Goal: Find specific page/section: Find specific page/section

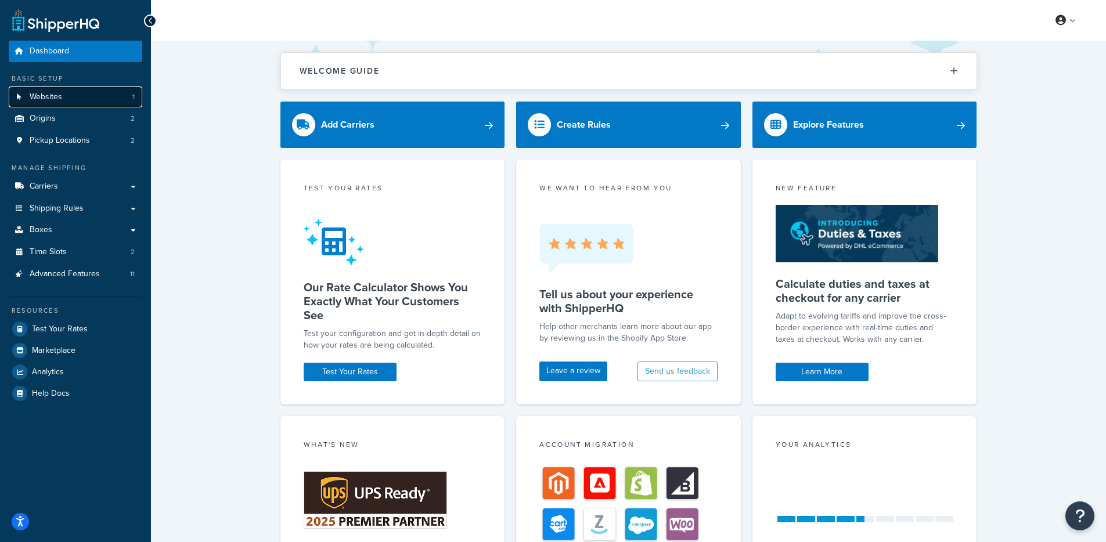
click at [119, 101] on link "Websites 1" at bounding box center [75, 96] width 133 height 21
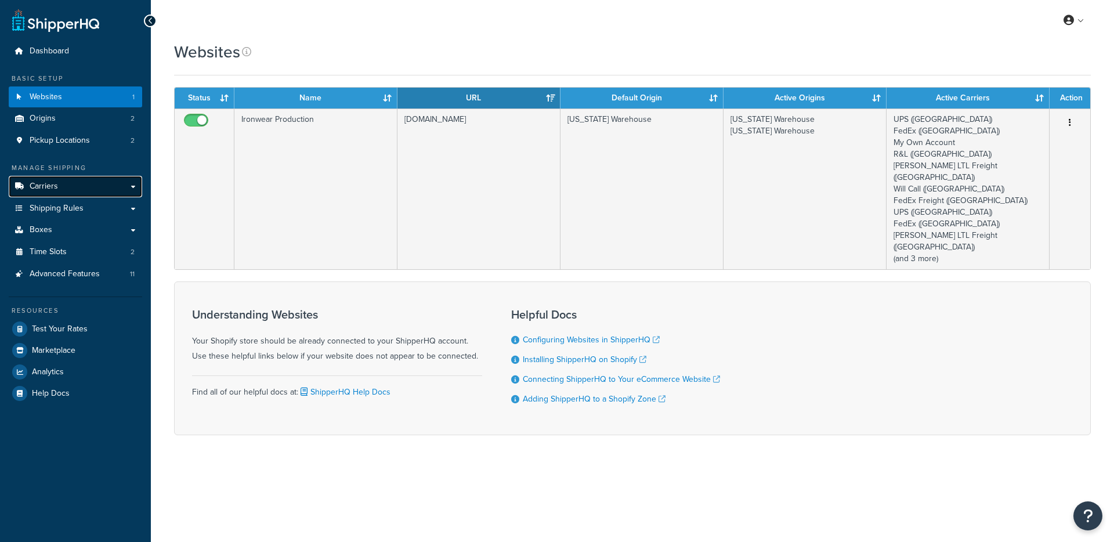
click at [98, 187] on link "Carriers" at bounding box center [75, 186] width 133 height 21
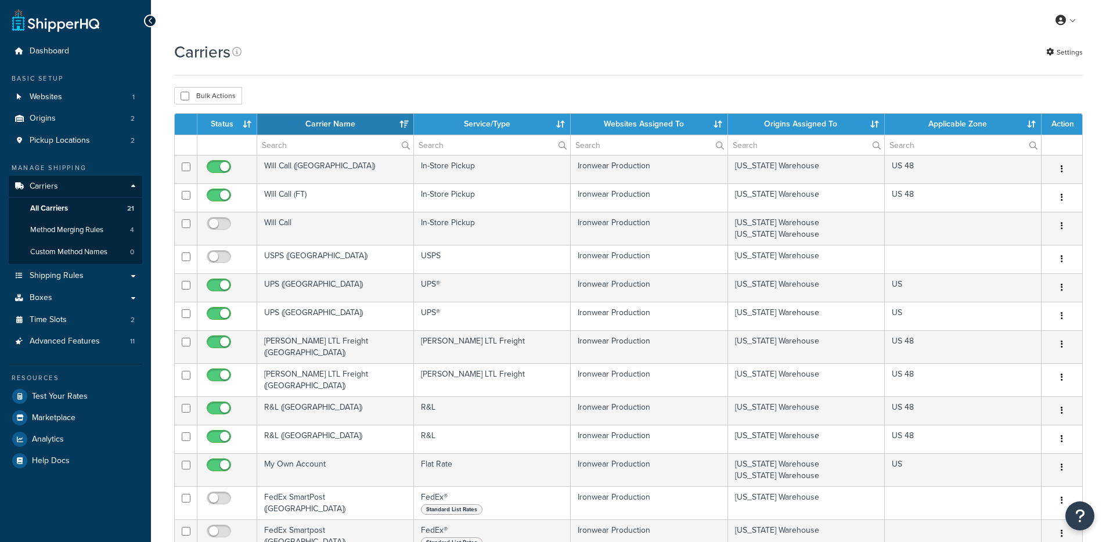
select select "15"
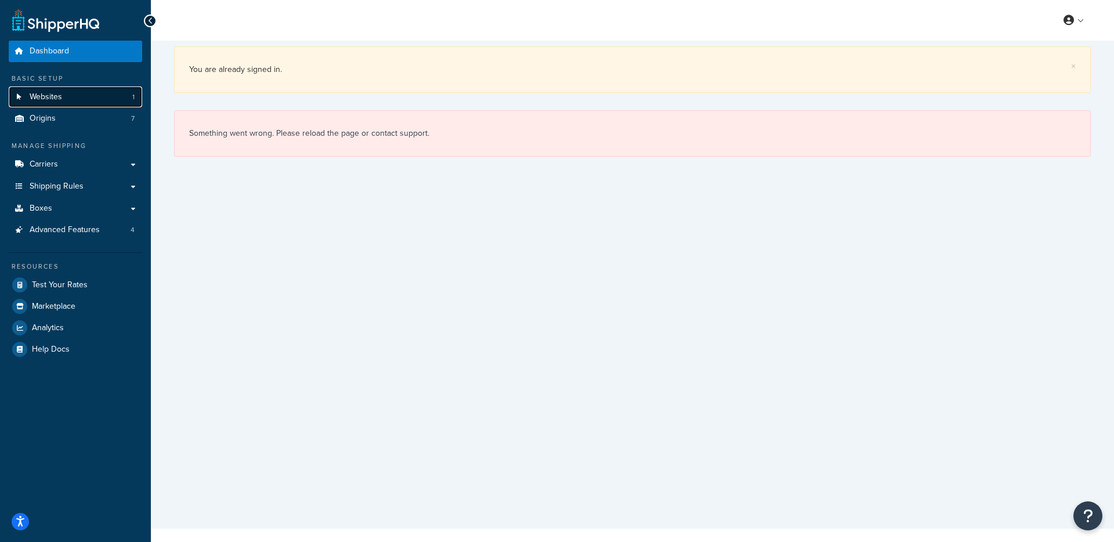
click at [81, 95] on link "Websites 1" at bounding box center [75, 96] width 133 height 21
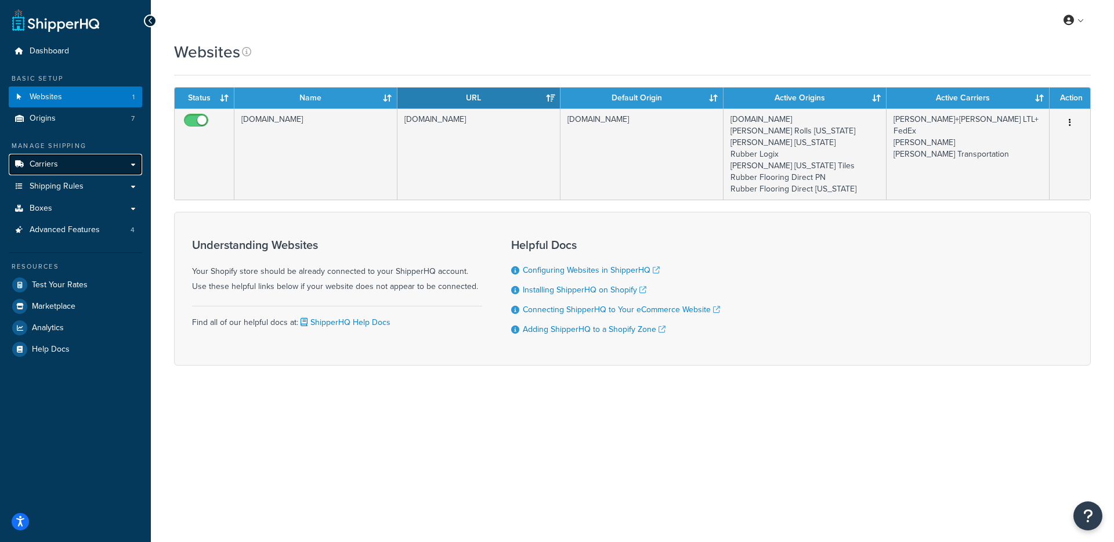
click at [110, 163] on link "Carriers" at bounding box center [75, 164] width 133 height 21
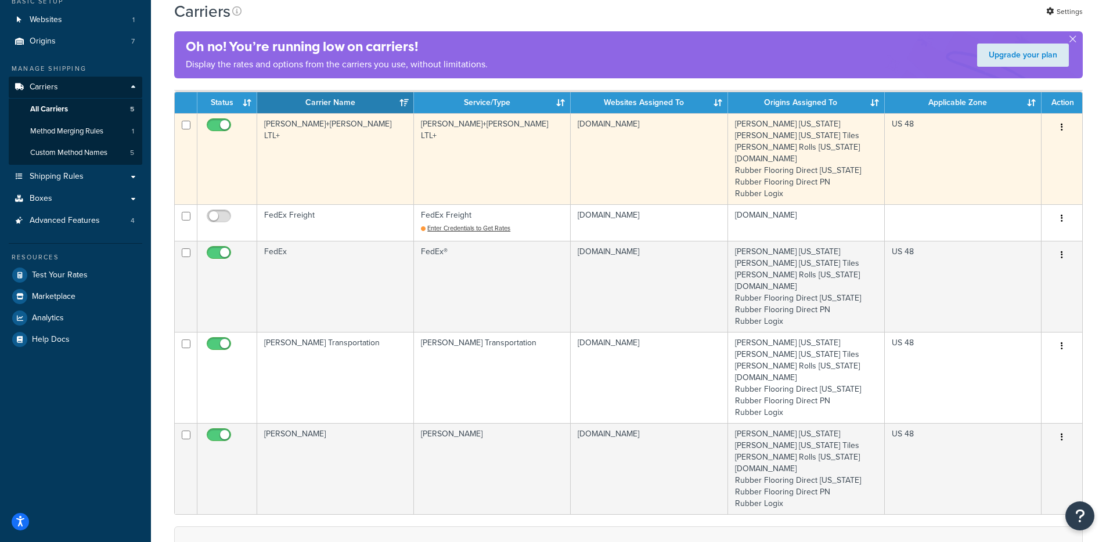
scroll to position [66, 0]
